Goal: Navigation & Orientation: Find specific page/section

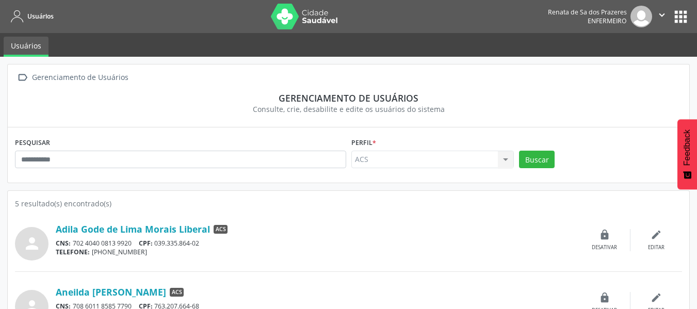
click at [678, 21] on button "apps" at bounding box center [681, 17] width 18 height 18
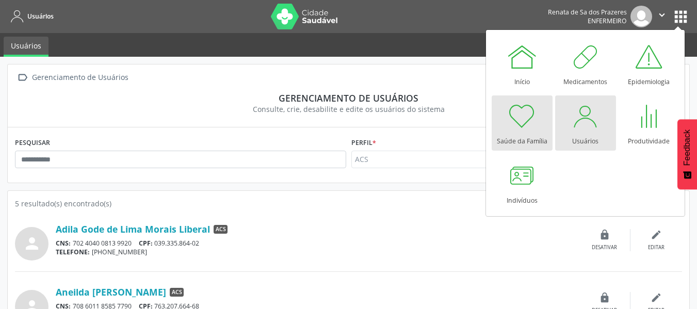
click at [516, 129] on div at bounding box center [522, 116] width 31 height 31
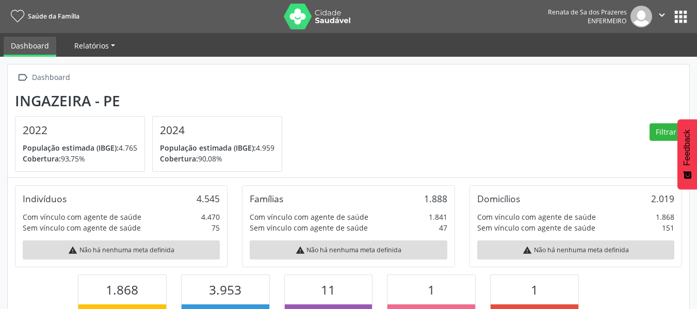
click at [79, 45] on span "Relatórios" at bounding box center [91, 46] width 35 height 10
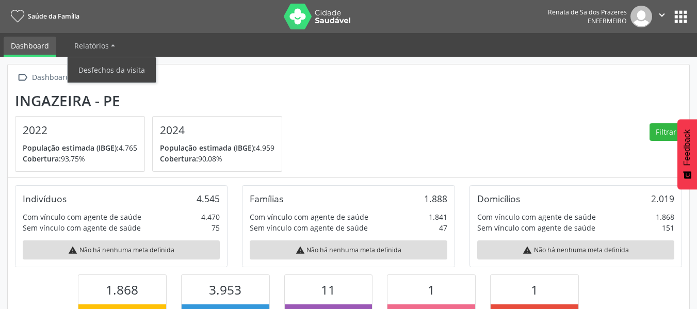
scroll to position [171, 228]
click at [43, 41] on link "Dashboard" at bounding box center [30, 47] width 53 height 20
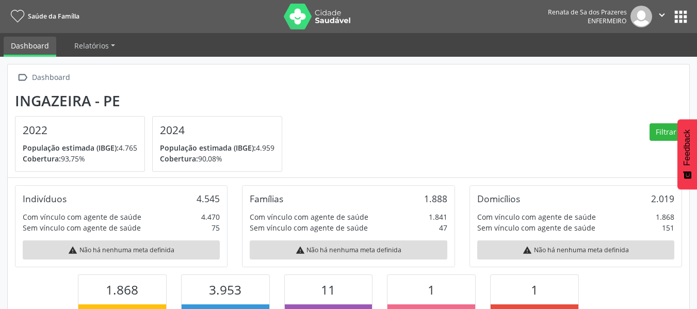
click at [43, 40] on link "Dashboard" at bounding box center [30, 47] width 53 height 20
click at [106, 48] on span "Relatórios" at bounding box center [91, 46] width 35 height 10
click at [682, 22] on button "apps" at bounding box center [681, 17] width 18 height 18
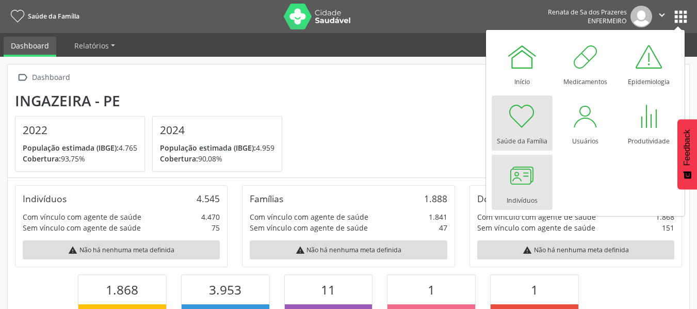
click at [533, 178] on div at bounding box center [522, 175] width 31 height 31
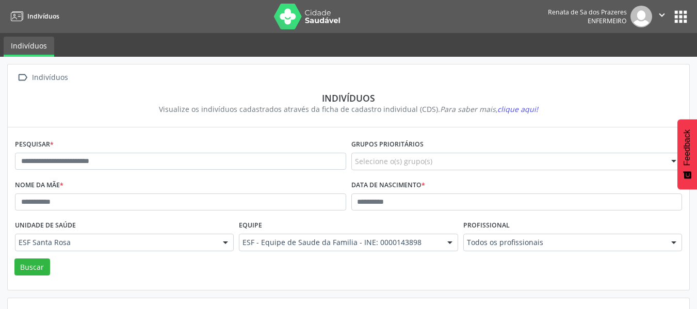
click at [686, 26] on div "Renata de Sa dos Prazeres Enfermeiro  Configurações Sair apps" at bounding box center [619, 17] width 142 height 22
click at [679, 17] on button "apps" at bounding box center [681, 17] width 18 height 18
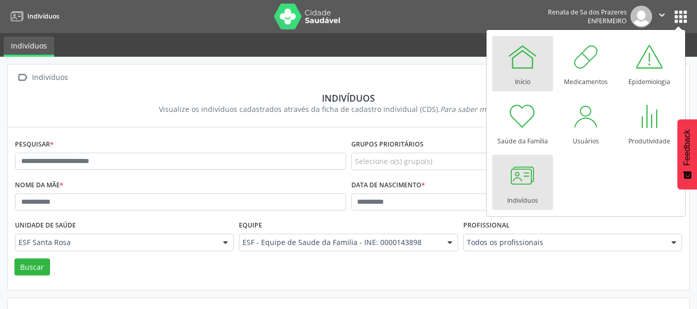
click at [517, 76] on div "Início" at bounding box center [522, 79] width 15 height 14
